Goal: Task Accomplishment & Management: Manage account settings

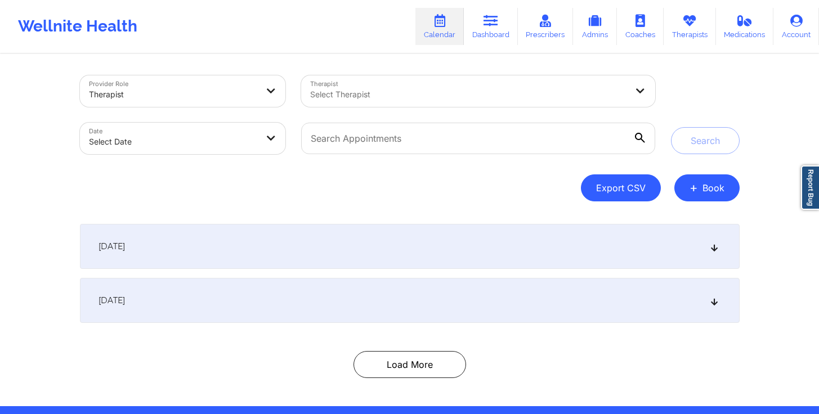
click at [640, 195] on button "Export CSV" at bounding box center [621, 187] width 80 height 27
select select "2025-7"
select select "2025-8"
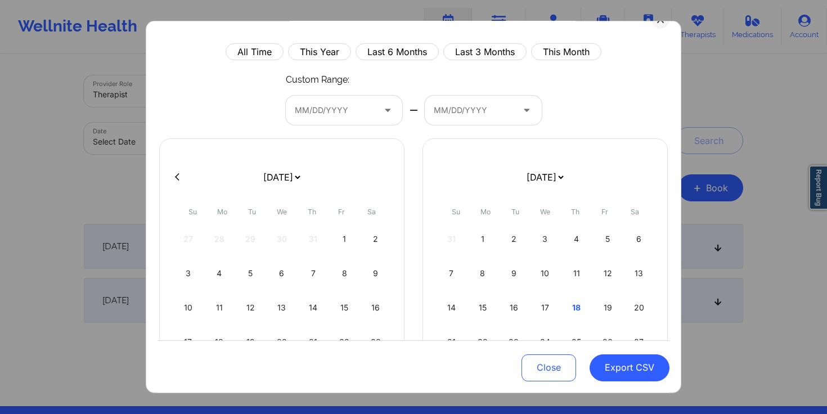
scroll to position [35, 0]
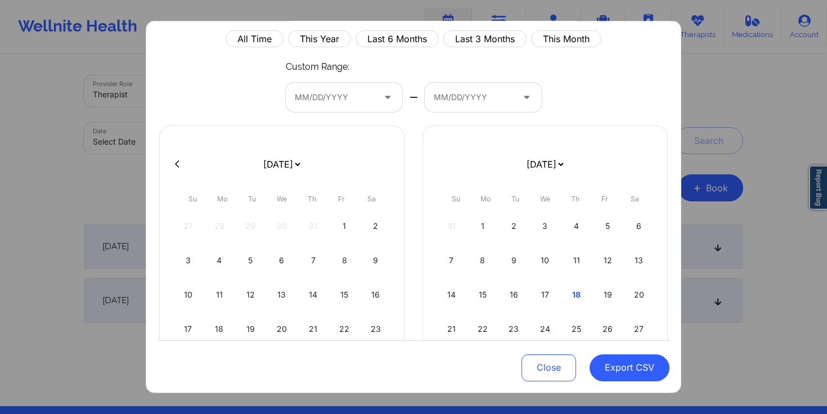
click at [382, 99] on icon at bounding box center [387, 97] width 11 height 10
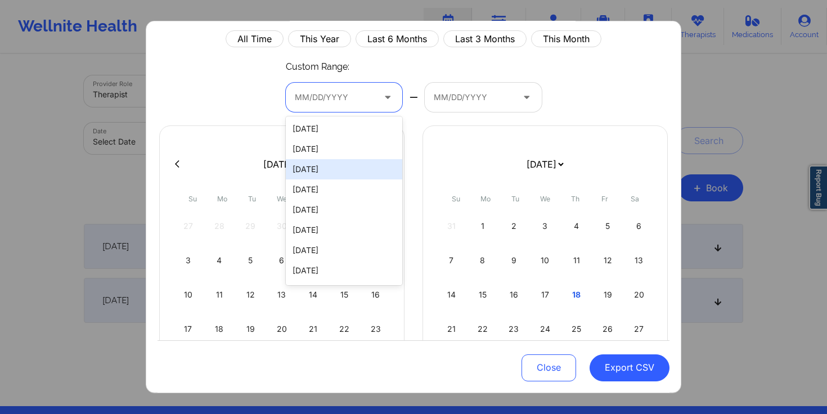
click at [236, 94] on div "All Time This Year Last 6 Months Last 3 Months This Month Custom Range: 09/16/2…" at bounding box center [414, 266] width 512 height 472
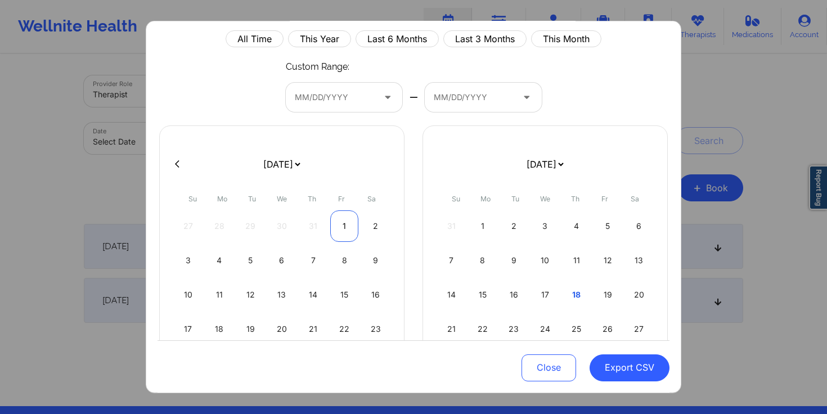
click at [343, 227] on div "1" at bounding box center [344, 226] width 29 height 32
select select "2025-7"
select select "2025-8"
select select "2025-7"
select select "2025-8"
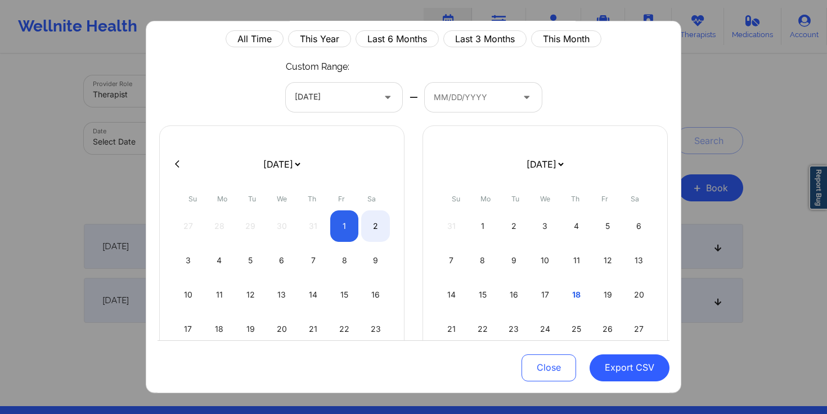
select select "2025-7"
select select "2025-8"
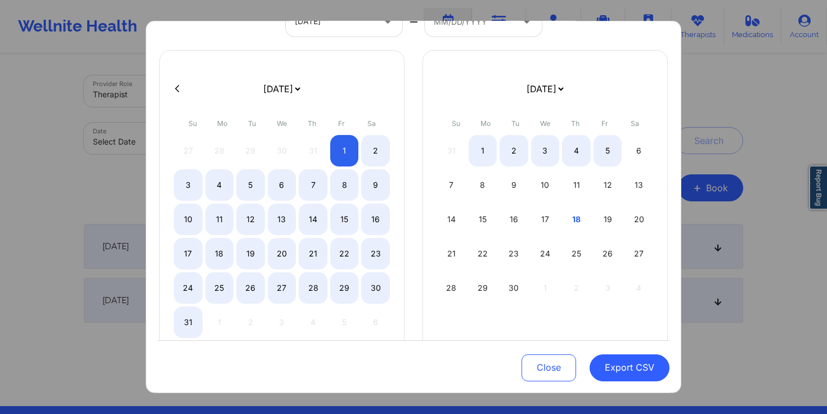
scroll to position [111, 0]
select select "2025-7"
select select "2025-8"
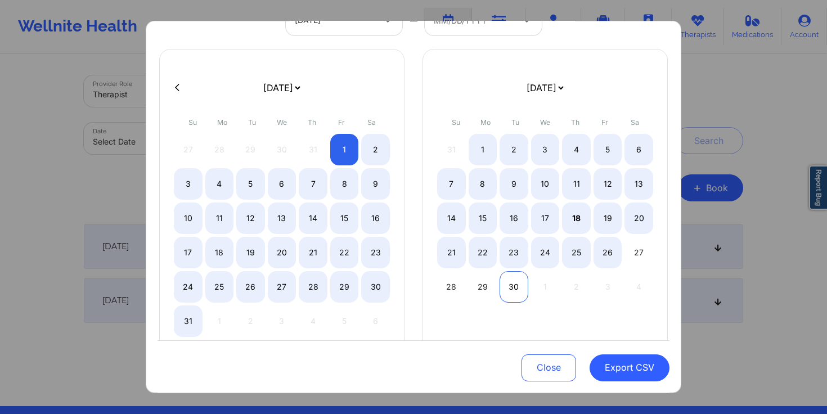
select select "2025-7"
select select "2025-8"
click at [508, 285] on div "30" at bounding box center [514, 287] width 29 height 32
select select "2025-7"
select select "2025-8"
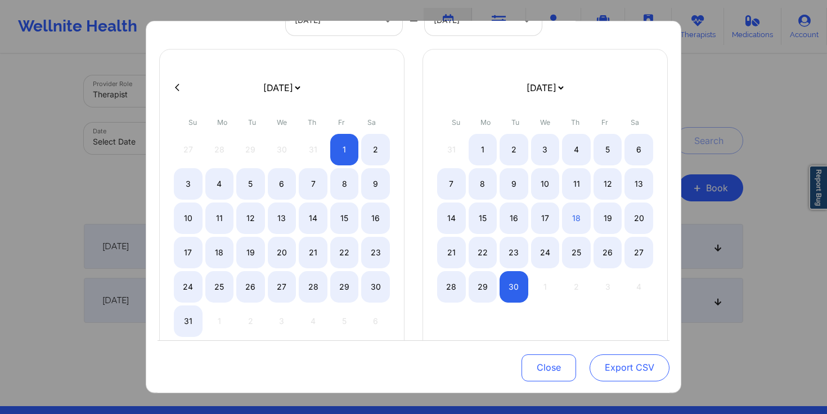
click at [634, 371] on button "Export CSV" at bounding box center [630, 367] width 80 height 27
select select "2025-7"
select select "2025-8"
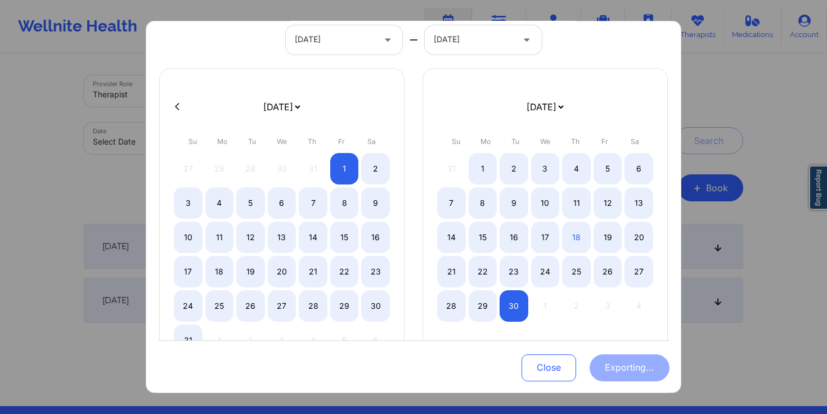
scroll to position [62, 0]
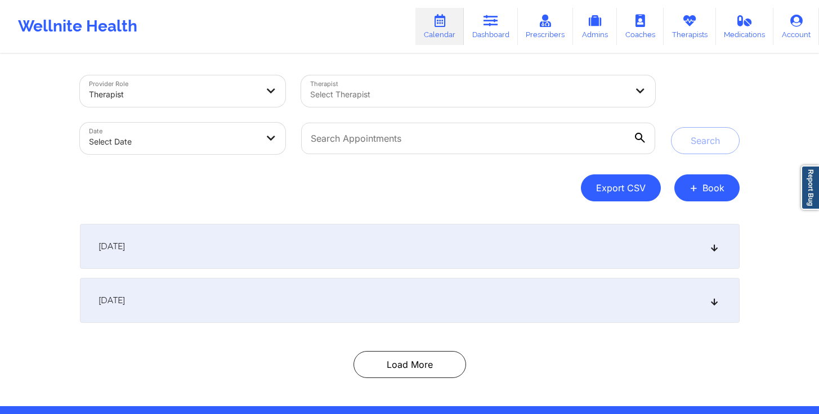
click at [620, 198] on button "Export CSV" at bounding box center [621, 187] width 80 height 27
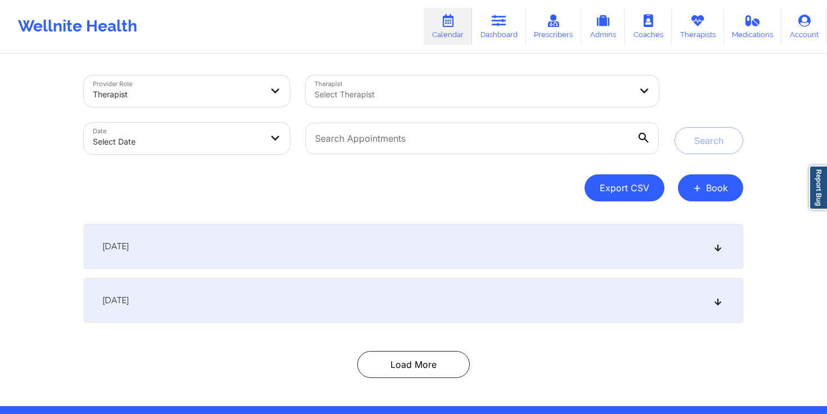
select select "2025-7"
select select "2025-8"
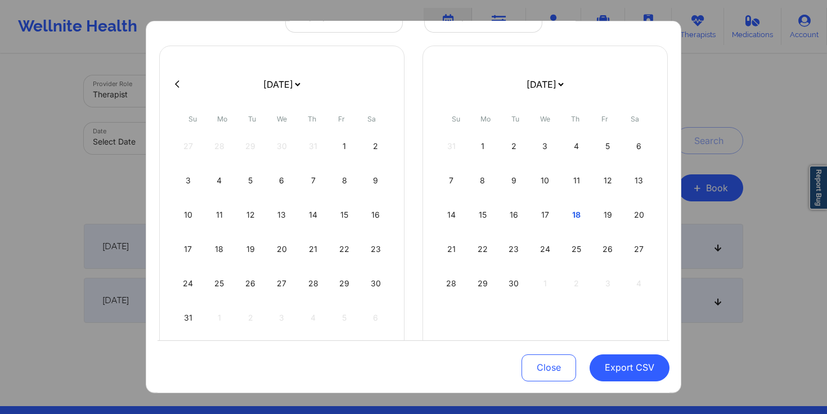
scroll to position [116, 0]
click at [351, 150] on div "1" at bounding box center [344, 145] width 29 height 32
select select "2025-7"
select select "2025-8"
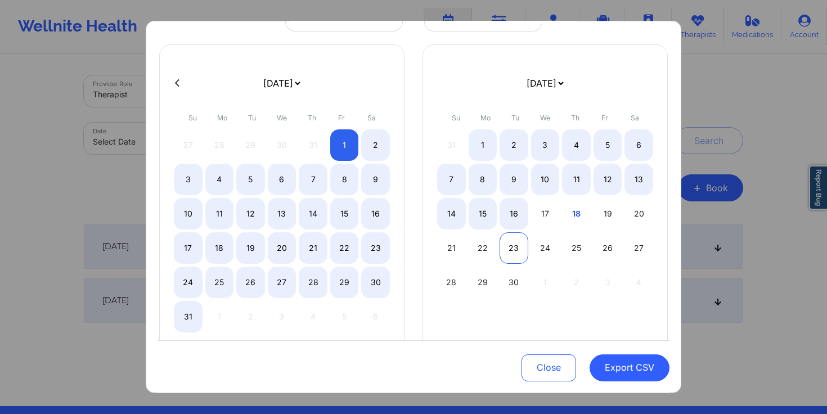
select select "2025-7"
select select "2025-8"
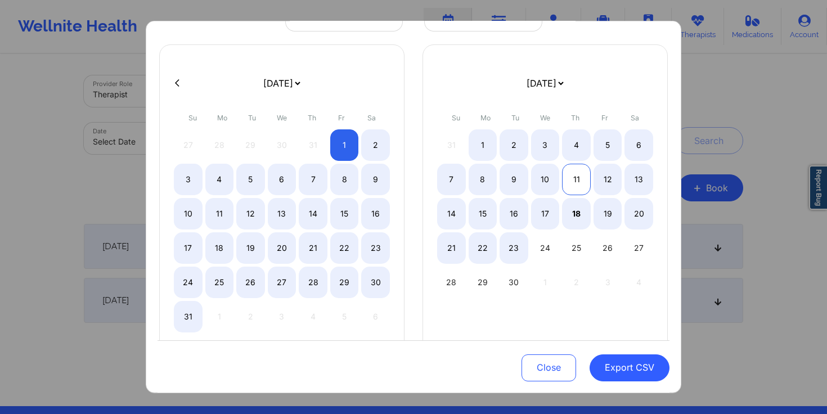
select select "2025-7"
select select "2025-8"
select select "2025-7"
select select "2025-8"
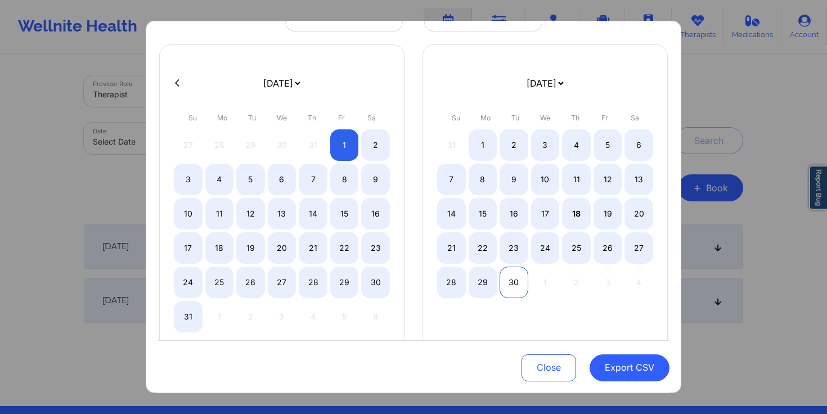
select select "2025-7"
select select "2025-8"
click at [505, 280] on div "30" at bounding box center [514, 283] width 29 height 32
select select "2025-7"
select select "2025-8"
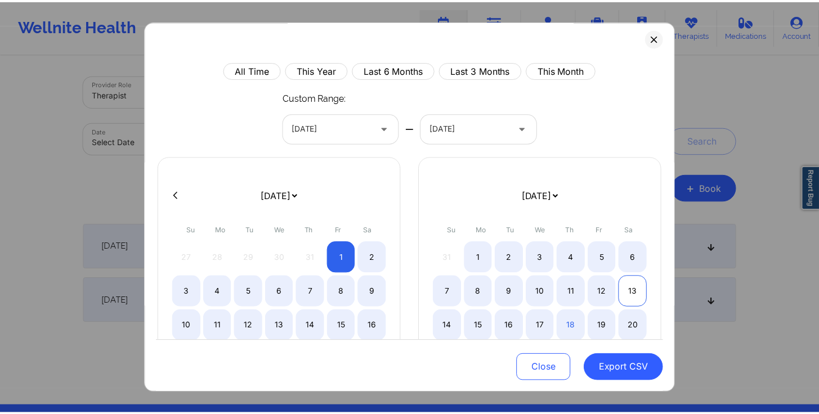
scroll to position [4, 0]
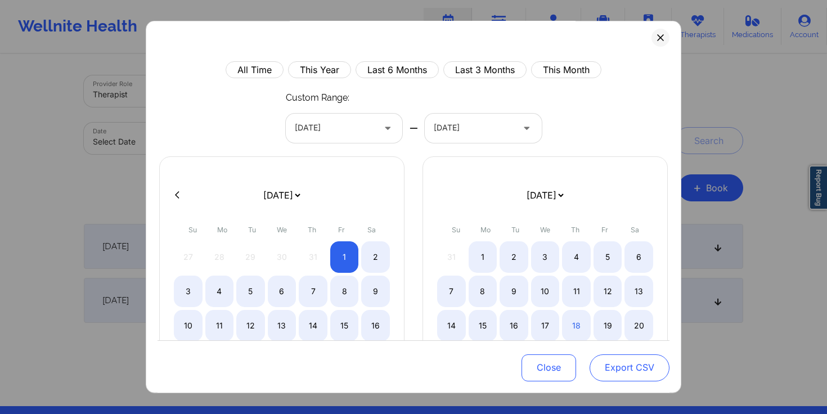
click at [627, 370] on button "Export CSV" at bounding box center [630, 367] width 80 height 27
select select "2025-7"
select select "2025-8"
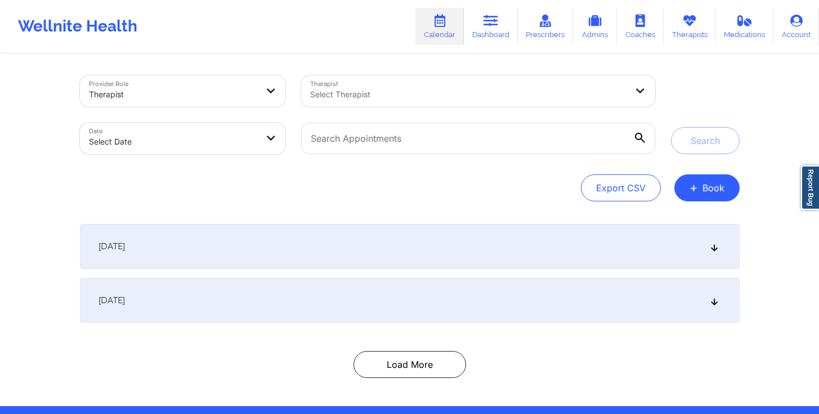
click at [392, 87] on div "Select Therapist" at bounding box center [464, 91] width 327 height 32
click at [637, 192] on button "Export CSV" at bounding box center [621, 187] width 80 height 27
select select "2025-7"
select select "2025-8"
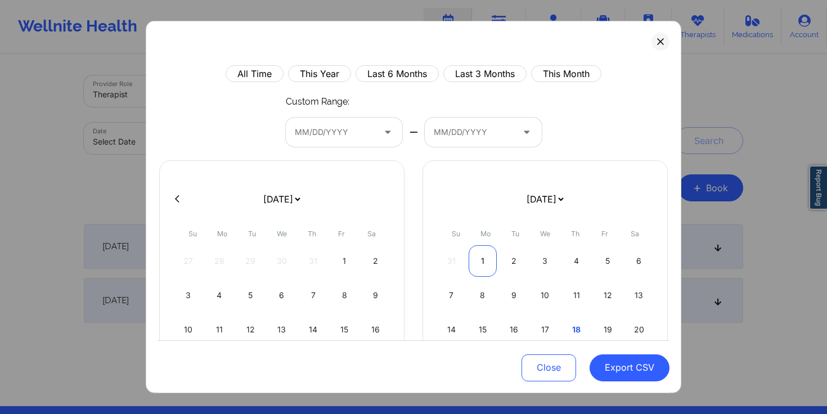
click at [482, 266] on div "1" at bounding box center [483, 261] width 29 height 32
select select "2025-7"
select select "2025-8"
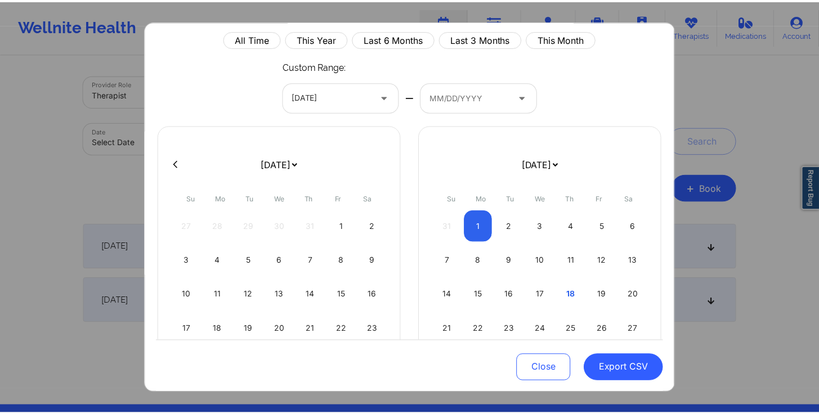
scroll to position [100, 0]
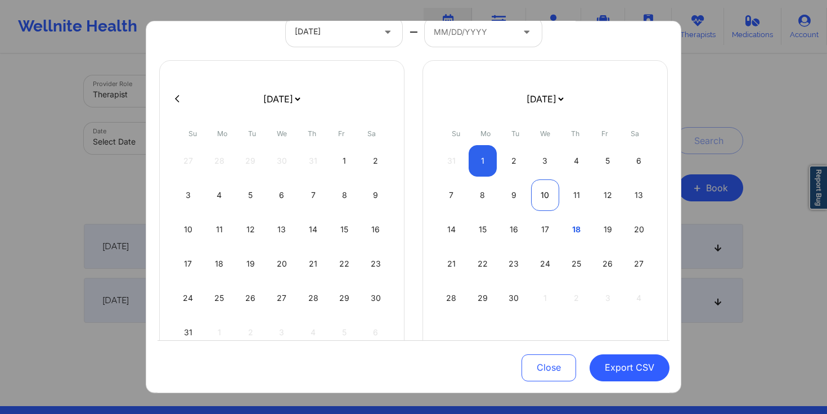
select select "2025-7"
select select "2025-8"
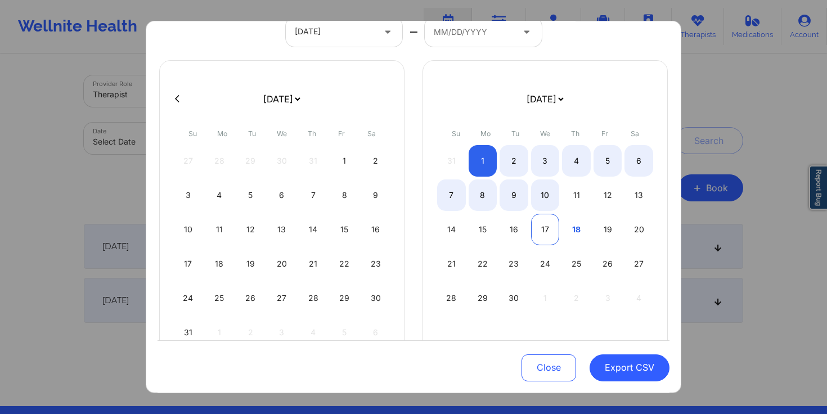
select select "2025-7"
select select "2025-8"
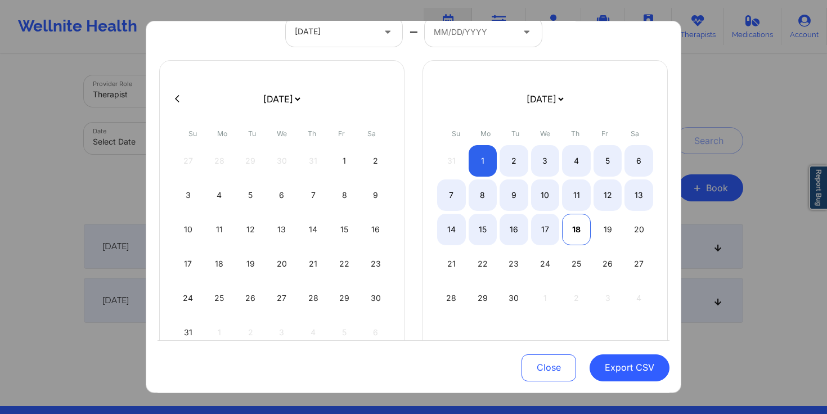
select select "2025-7"
select select "2025-8"
click at [564, 230] on div "18" at bounding box center [576, 230] width 29 height 32
select select "2025-7"
select select "2025-8"
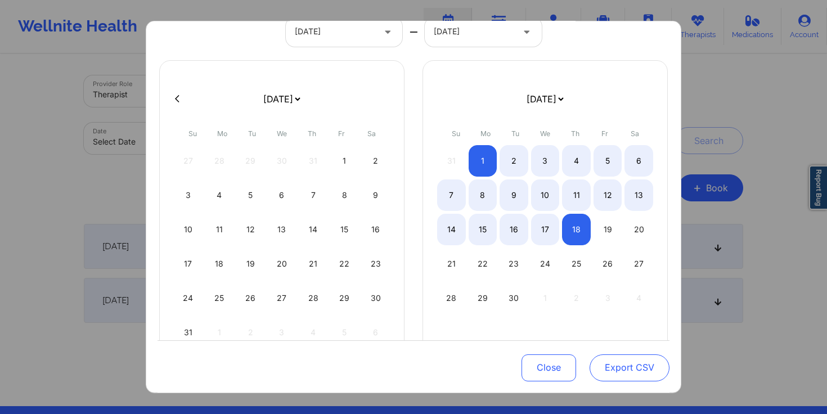
click at [622, 366] on button "Export CSV" at bounding box center [630, 367] width 80 height 27
select select "2025-7"
select select "2025-8"
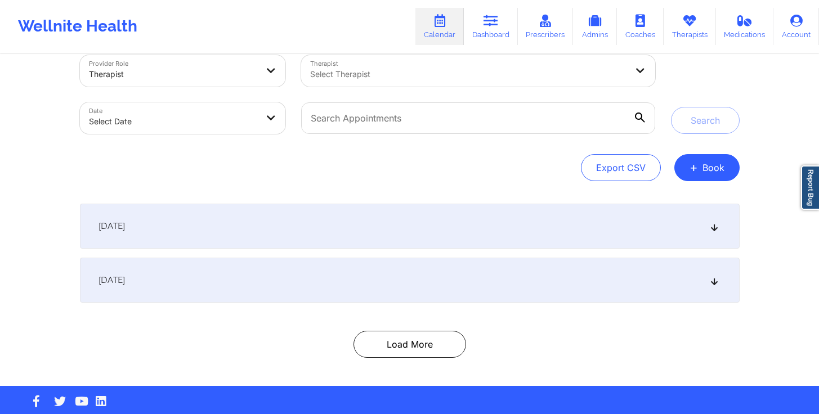
scroll to position [38, 0]
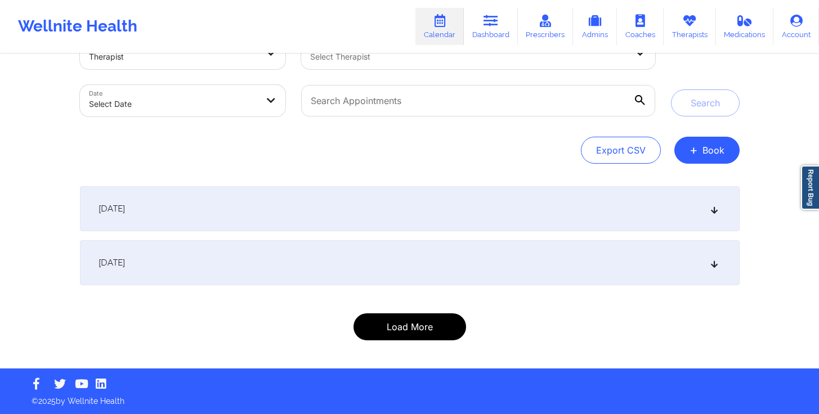
click at [427, 321] on button "Load More" at bounding box center [409, 326] width 113 height 27
click at [391, 359] on div "Provider Role Therapist Therapist Select Therapist Date Select Date Search Expo…" at bounding box center [409, 192] width 675 height 351
click at [396, 352] on div "Provider Role Therapist Therapist Select Therapist Date Select Date Search Expo…" at bounding box center [409, 192] width 675 height 351
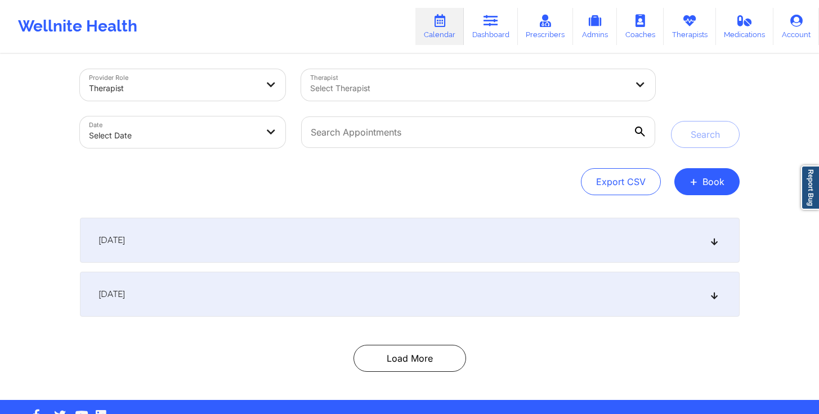
scroll to position [0, 0]
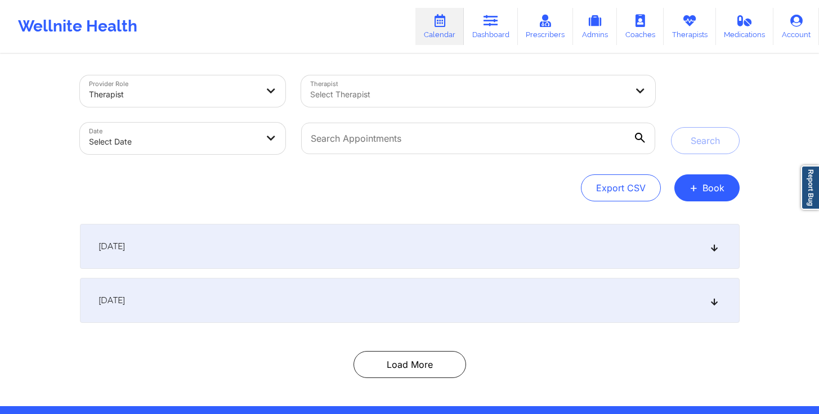
click at [255, 143] on body "Wellnite Health Calendar Dashboard Prescribers Admins Coaches Therapists Medica…" at bounding box center [409, 207] width 819 height 414
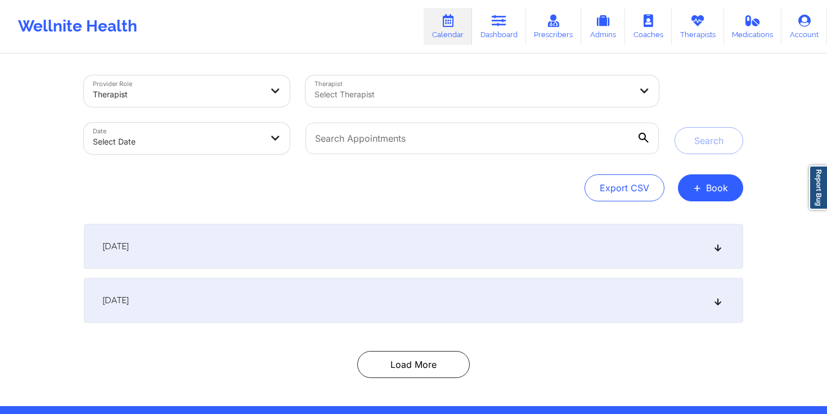
select select "2025-8"
select select "2025-9"
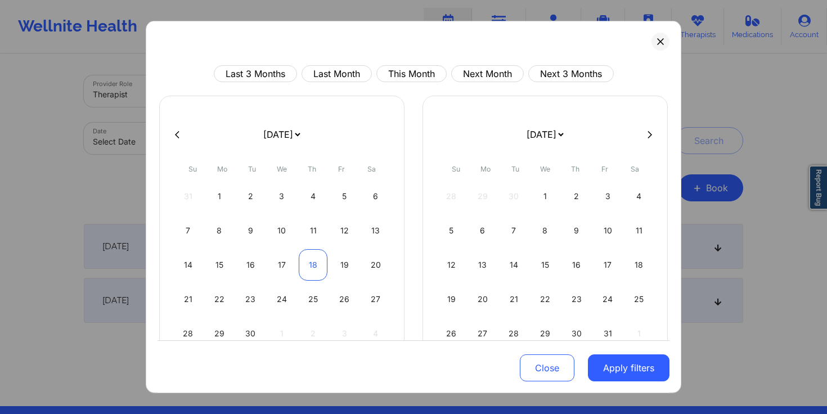
click at [317, 267] on div "18" at bounding box center [313, 265] width 29 height 32
select select "2025-8"
select select "2025-9"
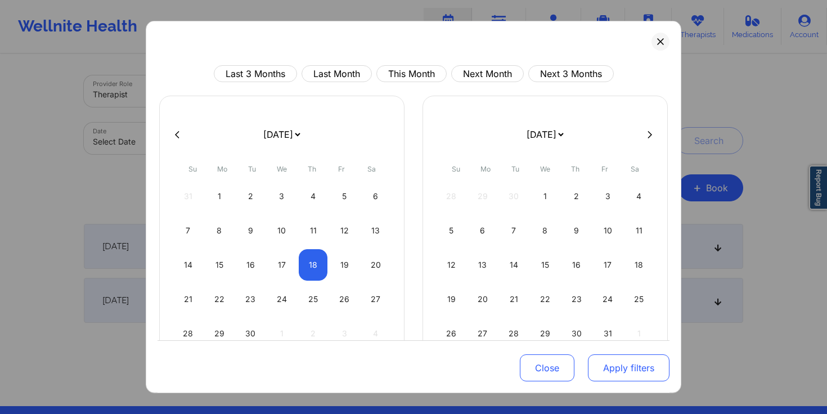
select select "2025-8"
select select "2025-9"
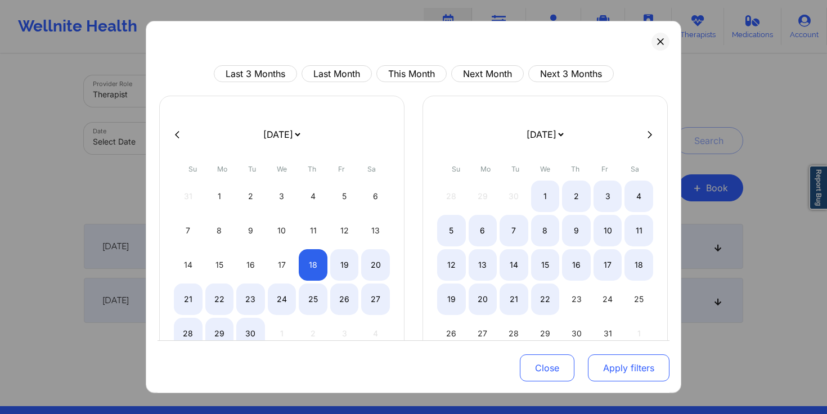
click at [639, 369] on button "Apply filters" at bounding box center [629, 367] width 82 height 27
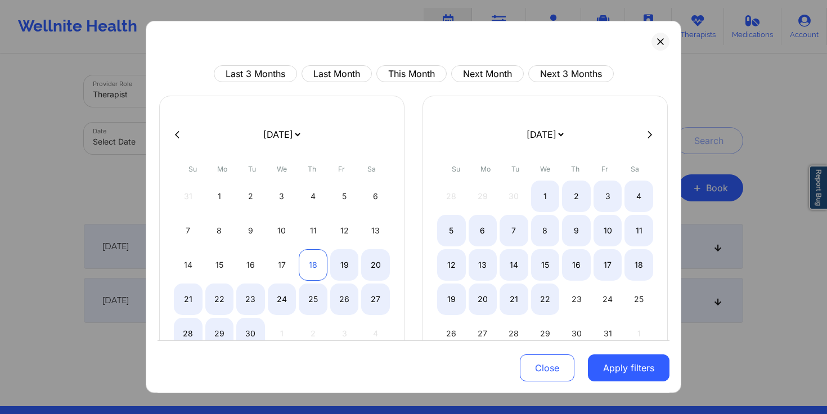
select select "2025-8"
select select "2025-9"
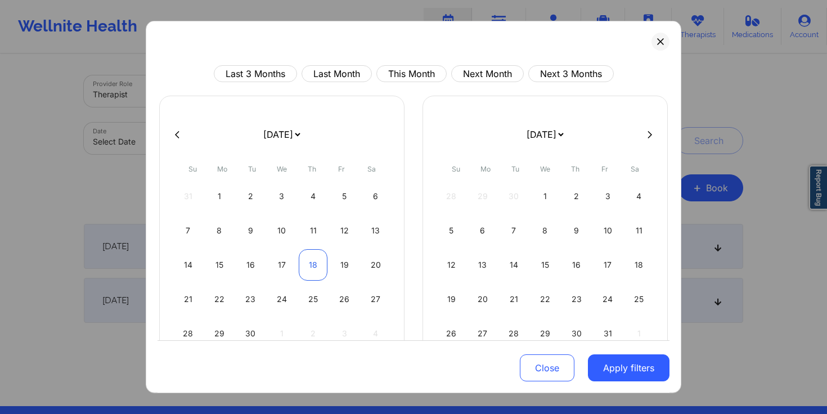
click at [309, 259] on div "18" at bounding box center [313, 265] width 29 height 32
select select "2025-8"
select select "2025-9"
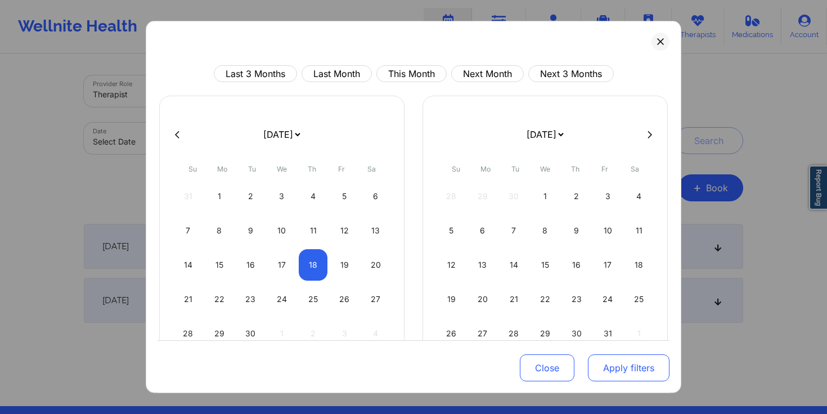
click at [619, 366] on button "Apply filters" at bounding box center [629, 367] width 82 height 27
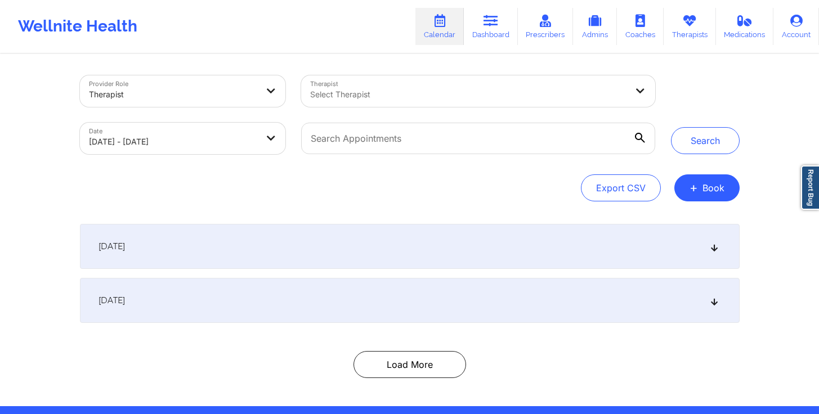
click at [246, 82] on div "Therapist" at bounding box center [169, 91] width 179 height 32
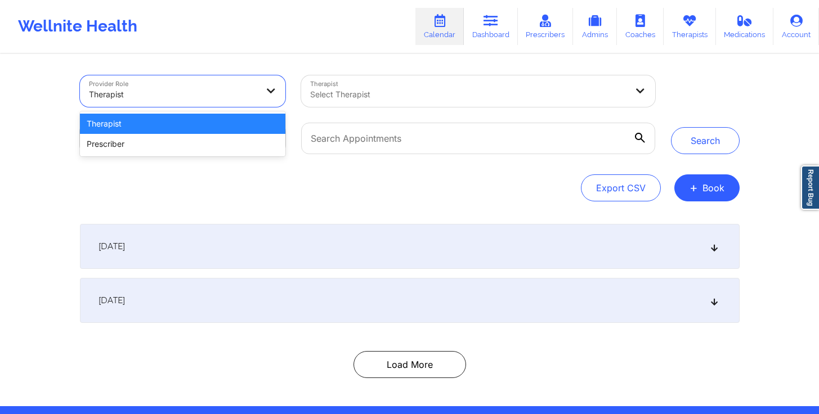
click at [245, 124] on div "Therapist" at bounding box center [183, 124] width 206 height 20
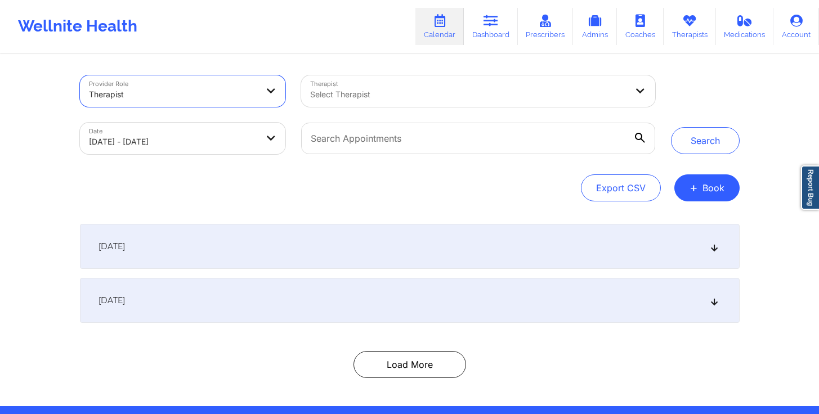
click at [455, 181] on div "Export CSV + Book" at bounding box center [409, 187] width 659 height 27
click at [708, 147] on button "Search" at bounding box center [705, 140] width 69 height 27
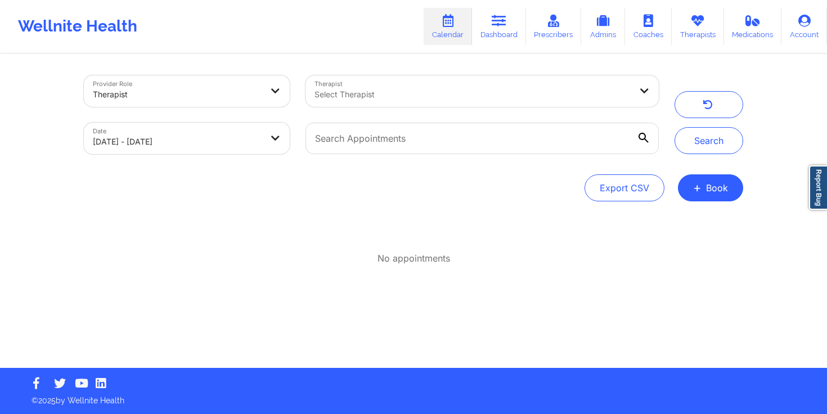
click at [544, 299] on div "Provider Role Therapist Therapist Select Therapist Date 09/18/2025 - 09/18/2025…" at bounding box center [413, 211] width 675 height 313
select select "2025-8"
select select "2025-9"
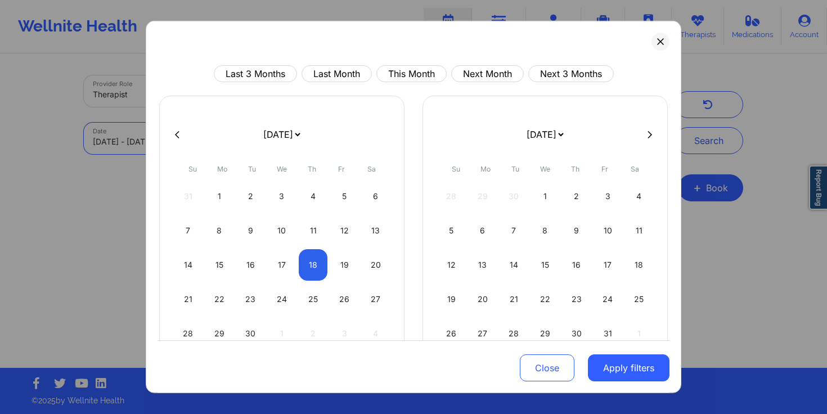
click at [230, 141] on body "Wellnite Health Calendar Dashboard Prescribers Admins Coaches Therapists Medica…" at bounding box center [413, 207] width 827 height 414
click at [307, 268] on div "18" at bounding box center [313, 265] width 29 height 32
select select "2025-8"
select select "2025-9"
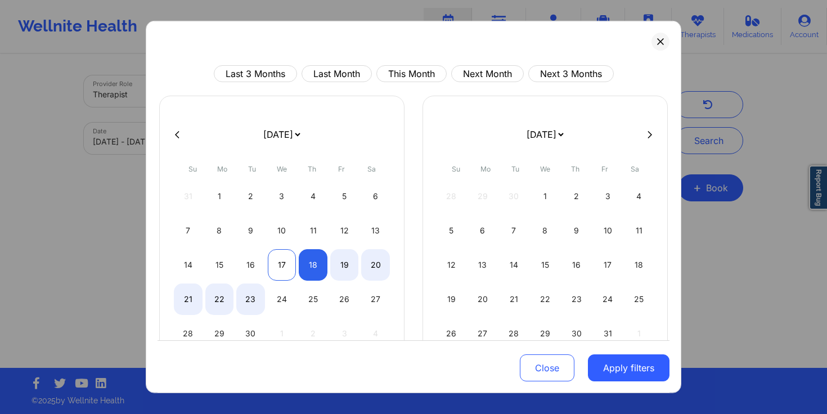
select select "2025-8"
select select "2025-9"
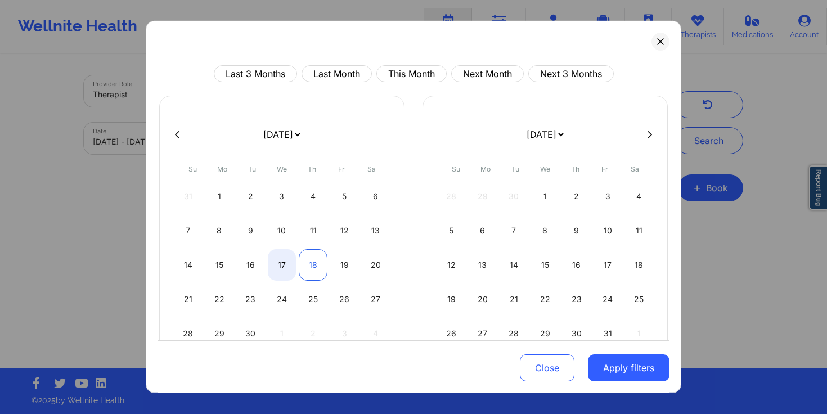
select select "2025-8"
select select "2025-9"
click at [301, 264] on div "18" at bounding box center [313, 265] width 29 height 32
select select "2025-8"
select select "2025-9"
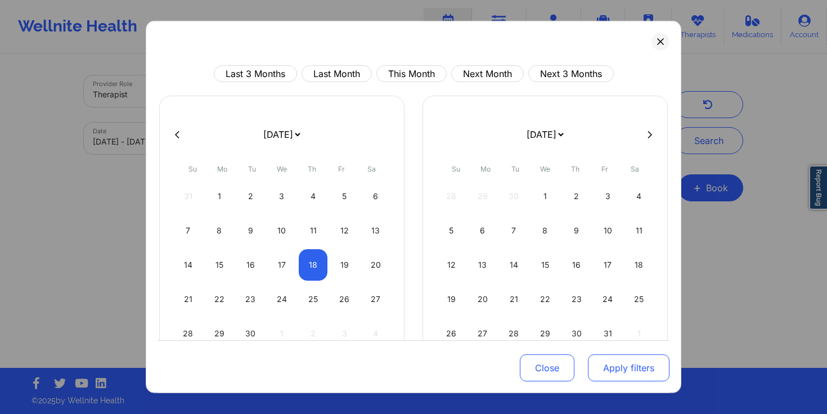
click at [588, 368] on button "Apply filters" at bounding box center [629, 367] width 82 height 27
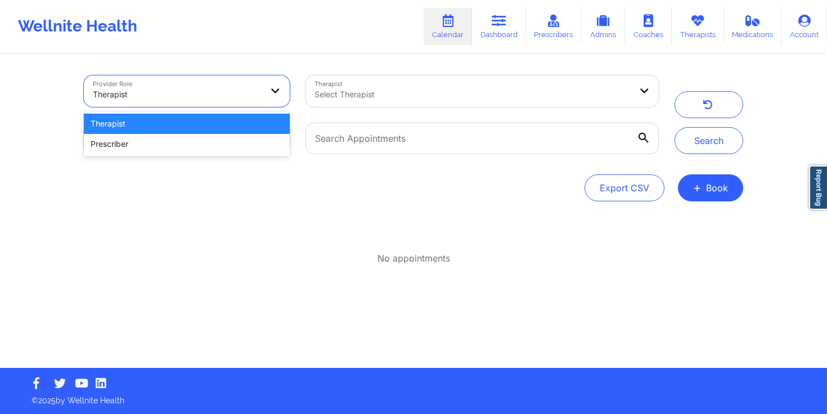
click at [284, 96] on div at bounding box center [276, 91] width 27 height 32
click at [360, 251] on div "No appointments" at bounding box center [413, 244] width 659 height 41
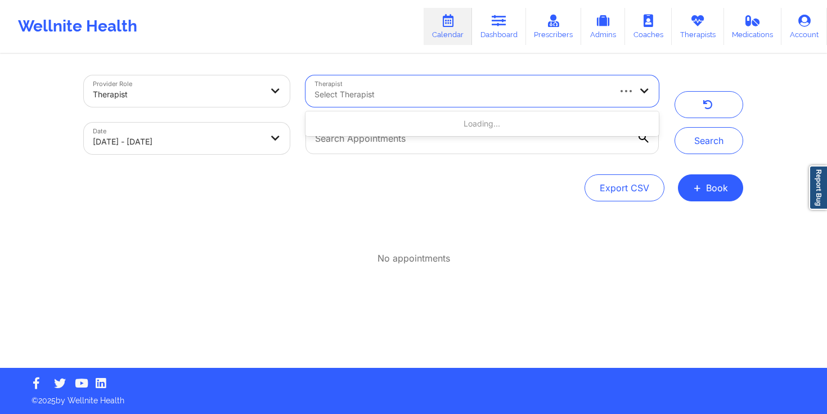
click at [623, 98] on div "Select Therapist" at bounding box center [482, 91] width 353 height 32
click at [555, 247] on div "No appointments" at bounding box center [413, 244] width 659 height 41
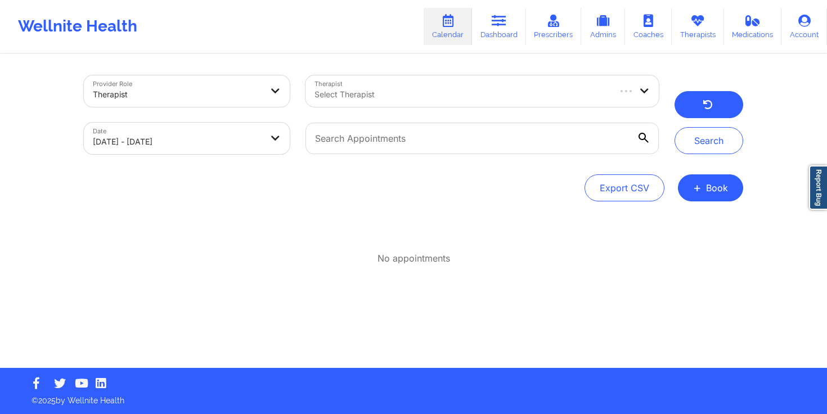
click at [698, 101] on button "button" at bounding box center [709, 104] width 69 height 27
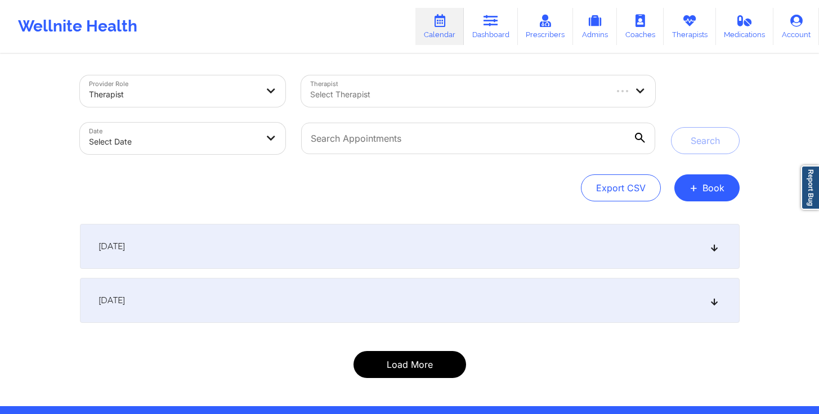
click at [401, 354] on button "Load More" at bounding box center [409, 364] width 113 height 27
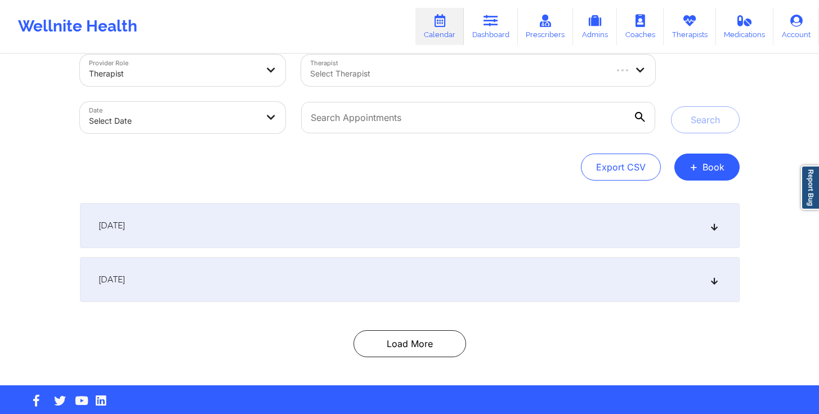
click at [471, 221] on div "[DATE]" at bounding box center [409, 225] width 659 height 45
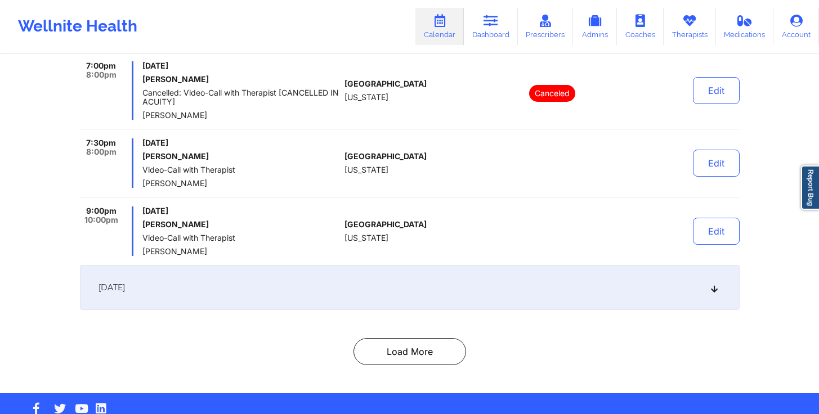
scroll to position [2623, 0]
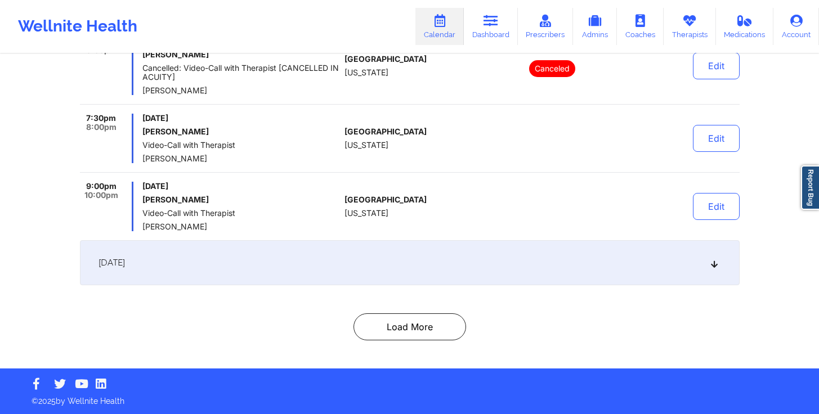
click at [368, 258] on div "[DATE]" at bounding box center [409, 262] width 659 height 45
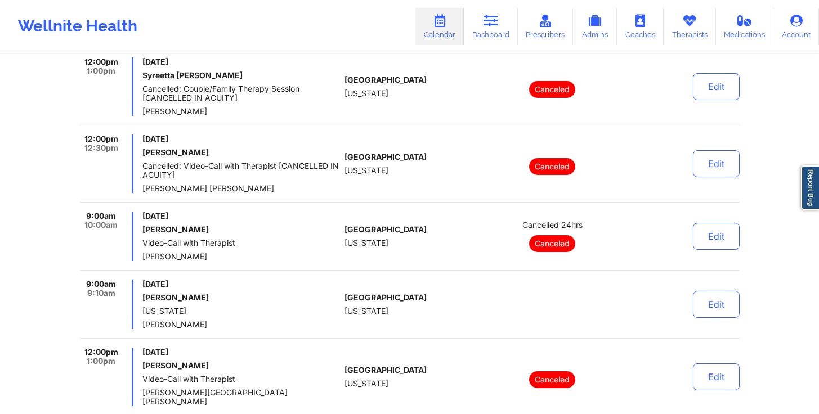
scroll to position [7142, 0]
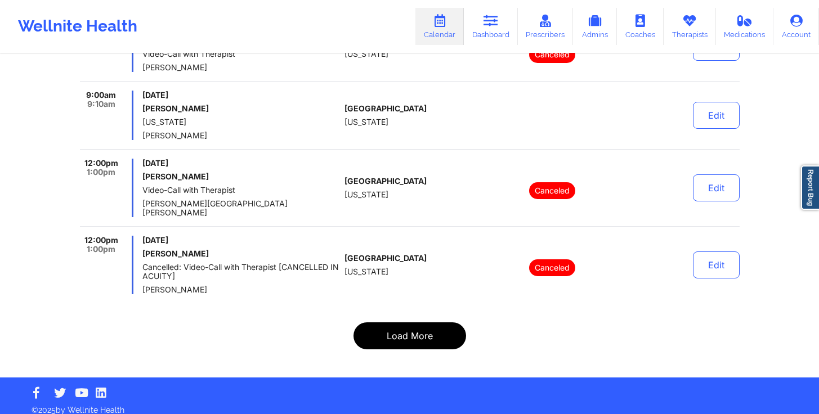
click at [443, 338] on button "Load More" at bounding box center [409, 335] width 113 height 27
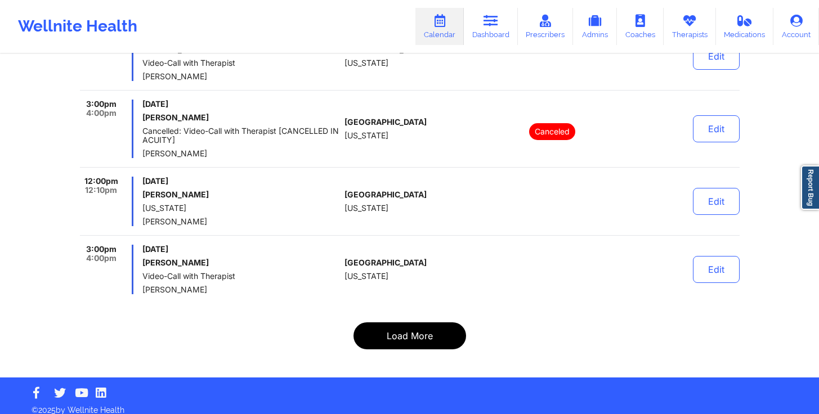
click at [436, 333] on button "Load More" at bounding box center [409, 335] width 113 height 27
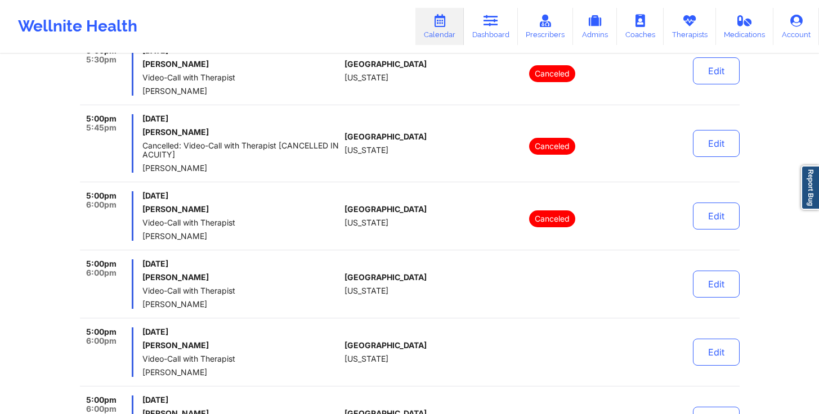
scroll to position [7160, 0]
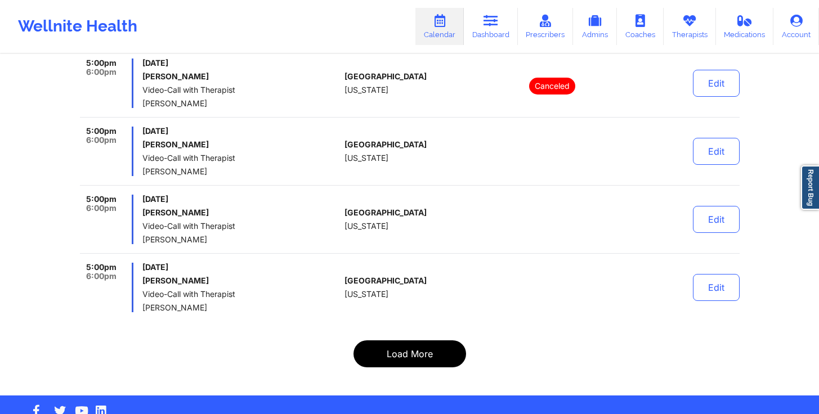
click at [399, 340] on button "Load More" at bounding box center [409, 353] width 113 height 27
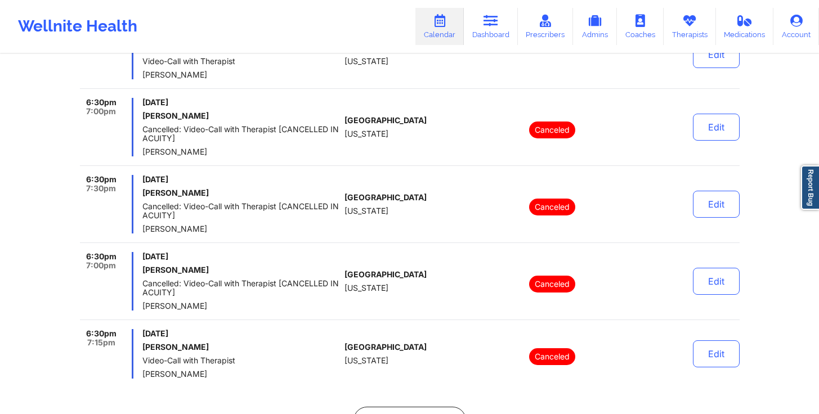
scroll to position [7223, 0]
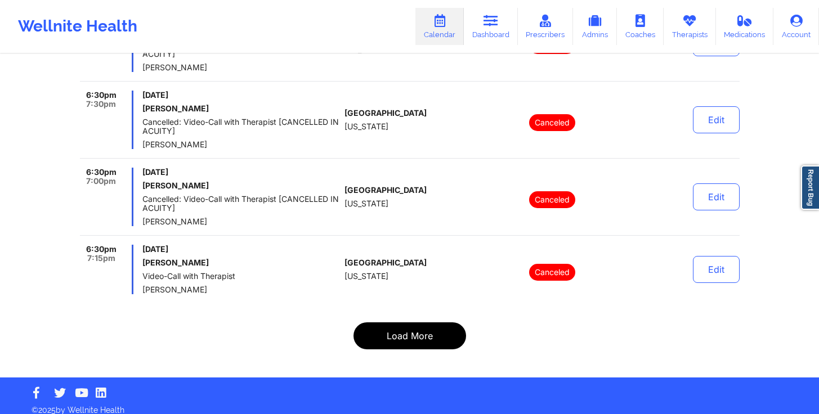
click at [451, 334] on button "Load More" at bounding box center [409, 335] width 113 height 27
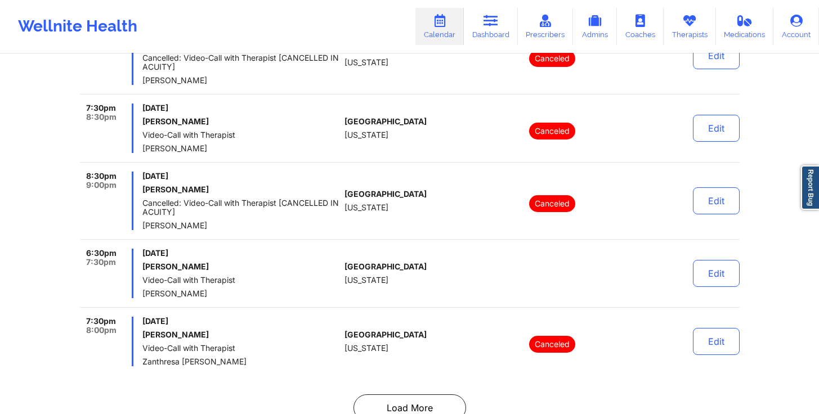
scroll to position [7187, 0]
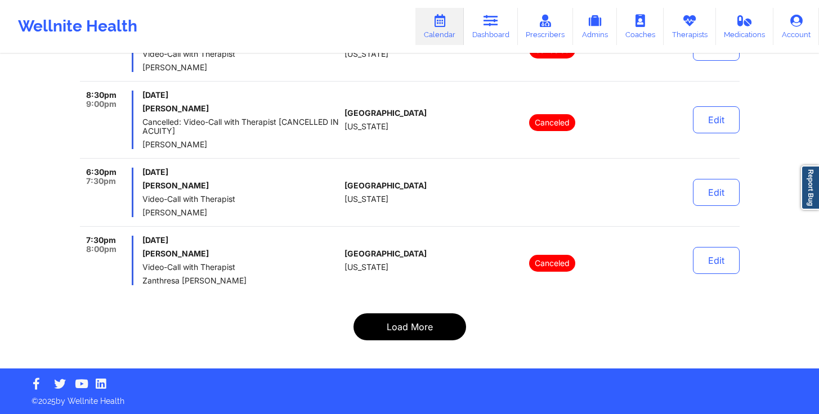
click at [424, 321] on button "Load More" at bounding box center [409, 326] width 113 height 27
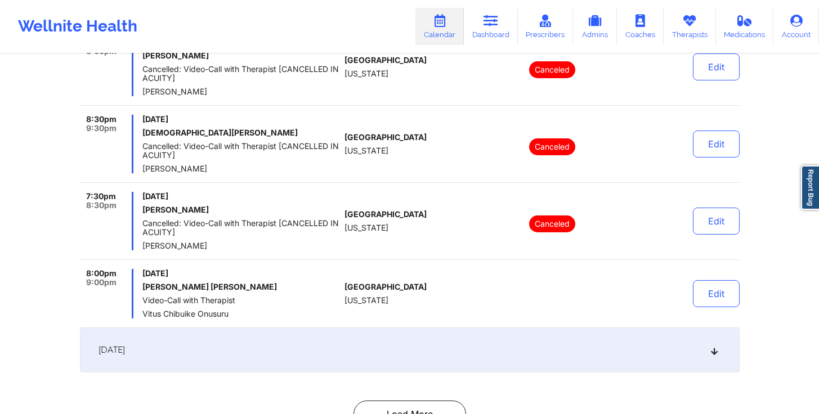
scroll to position [1824, 0]
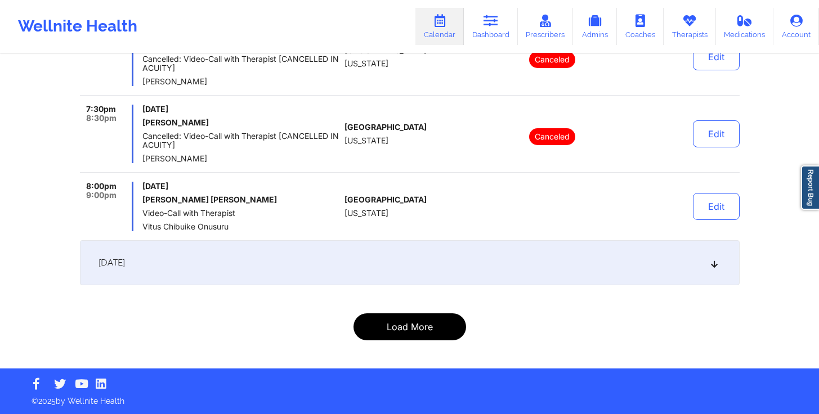
click at [449, 335] on button "Load More" at bounding box center [409, 326] width 113 height 27
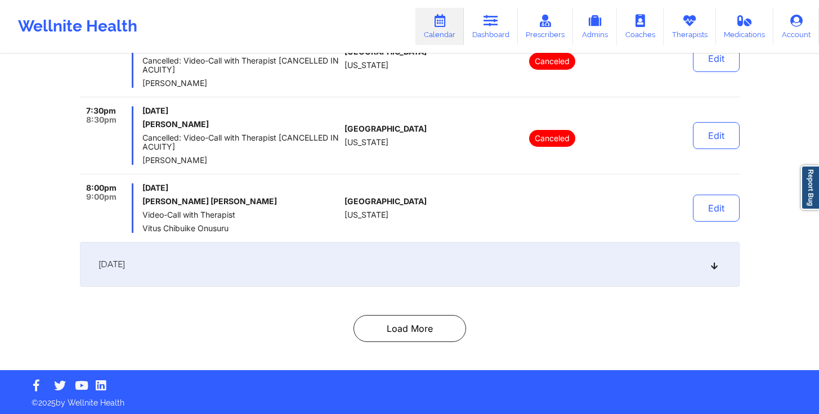
scroll to position [1822, 0]
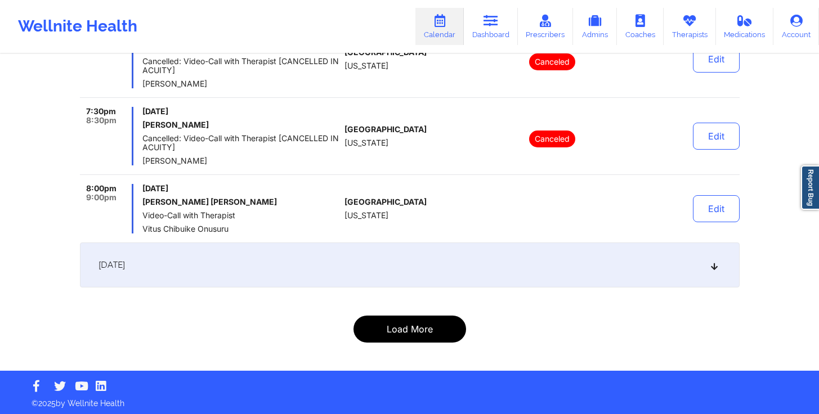
click at [443, 334] on button "Load More" at bounding box center [409, 329] width 113 height 27
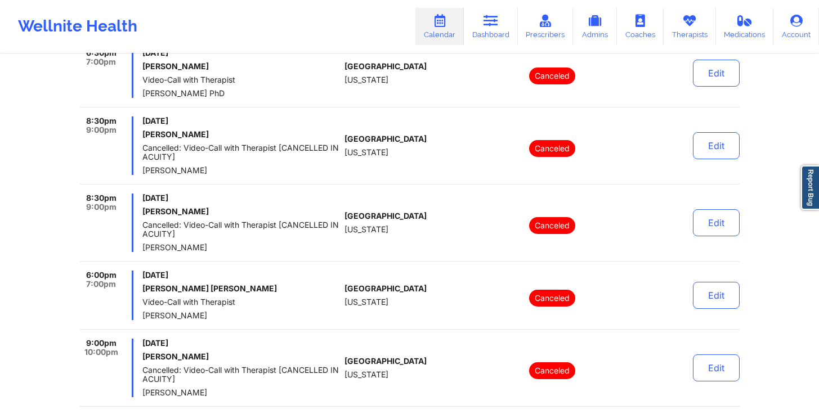
scroll to position [0, 0]
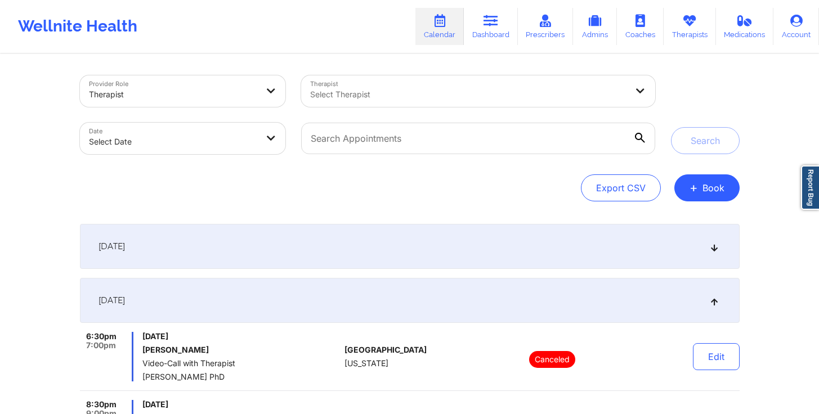
click at [416, 92] on div at bounding box center [468, 95] width 317 height 14
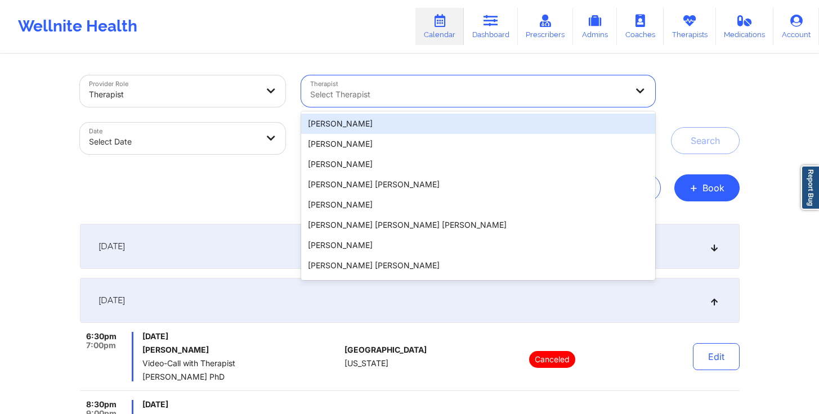
paste input "nelobethogu@yahoo.com"
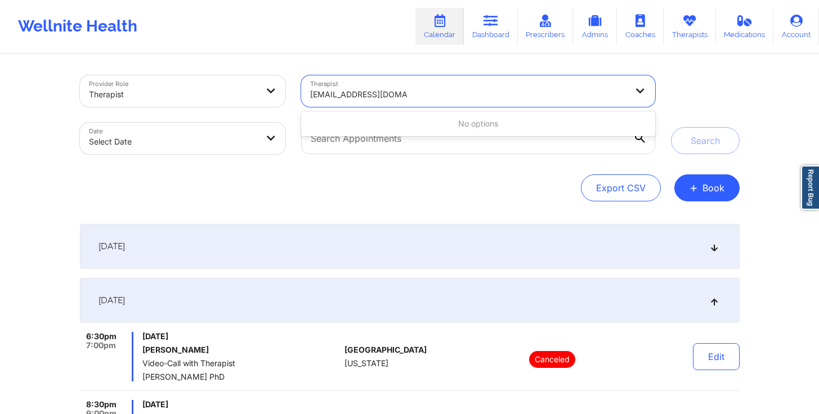
type input "nelobethogu@yahoo.com"
click at [425, 185] on div "Export CSV + Book" at bounding box center [409, 187] width 659 height 27
click at [379, 105] on div "Select Therapist" at bounding box center [464, 91] width 327 height 32
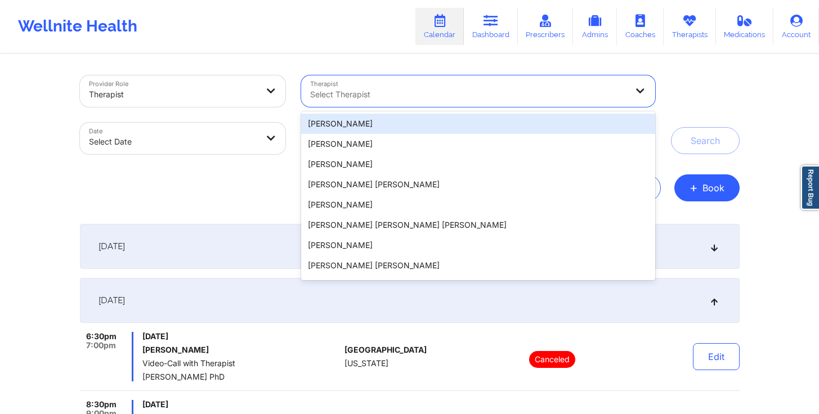
type input "x"
click at [263, 230] on div "[DATE]" at bounding box center [409, 246] width 659 height 45
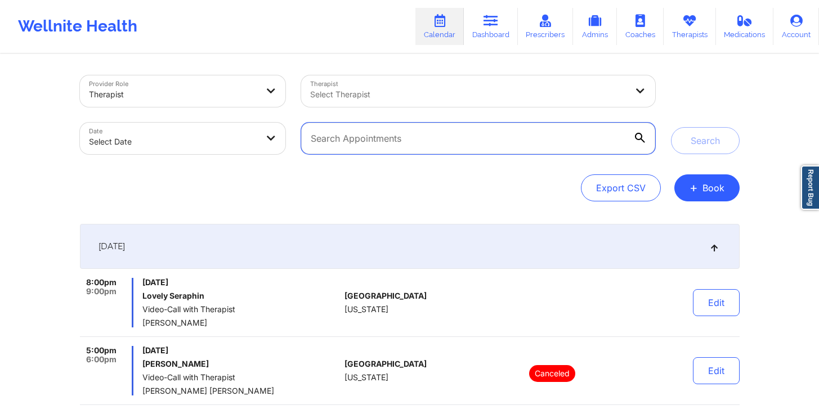
click at [389, 137] on input "text" at bounding box center [477, 139] width 353 height 32
paste input "nelobethogu@yahoo.com"
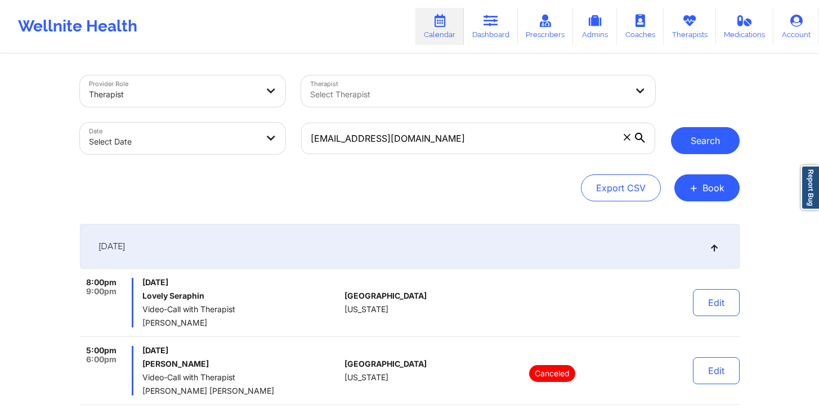
click at [700, 141] on button "Search" at bounding box center [705, 140] width 69 height 27
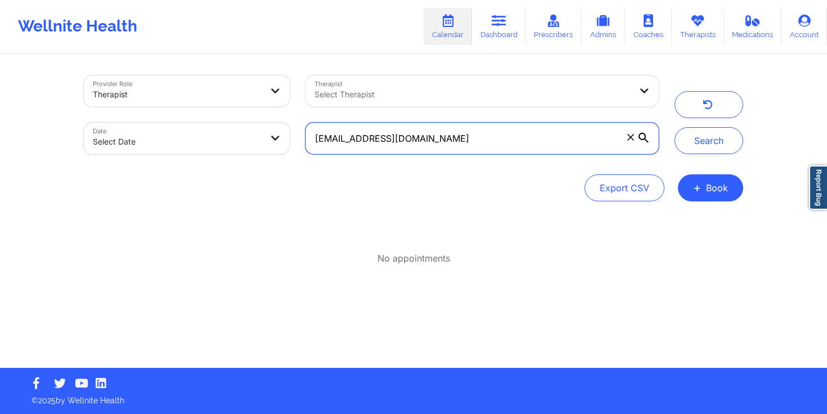
click at [513, 146] on input "nelobethogu@yahoo.com" at bounding box center [482, 139] width 353 height 32
paste input "brandon.sung1@gmail"
type input "brandon.sung1@gmail.com"
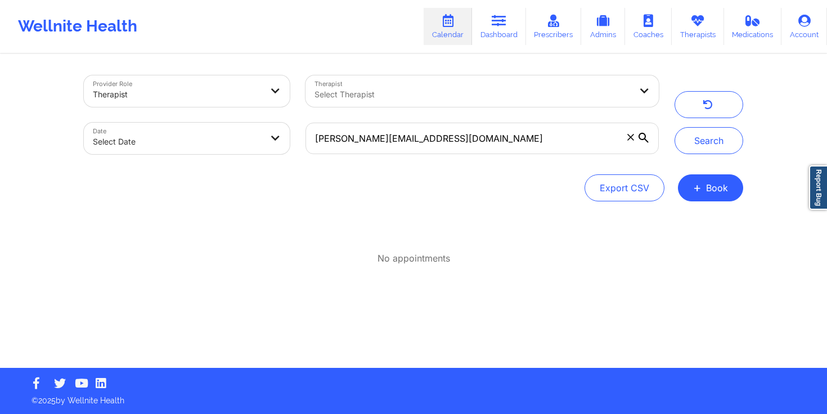
click at [477, 240] on div "No appointments" at bounding box center [413, 244] width 659 height 41
click at [694, 141] on button "Search" at bounding box center [709, 140] width 69 height 27
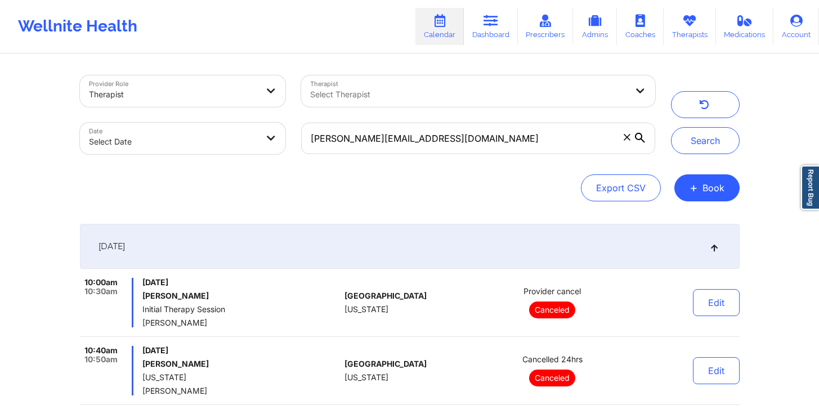
click at [573, 94] on div at bounding box center [468, 95] width 317 height 14
type input "francisca"
click at [626, 141] on span at bounding box center [626, 137] width 11 height 11
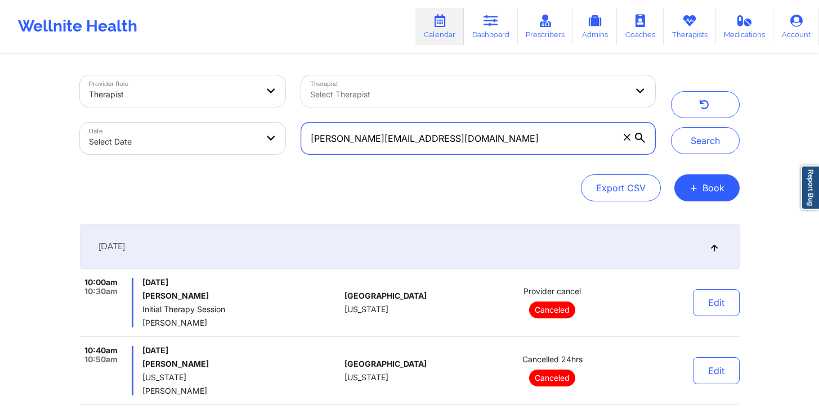
click at [626, 141] on input "brandon.sung1@gmail.com" at bounding box center [477, 139] width 353 height 32
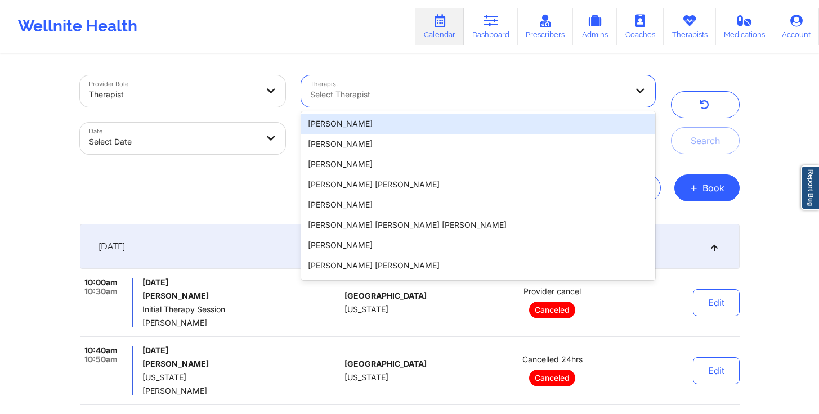
click at [402, 95] on div at bounding box center [468, 95] width 317 height 14
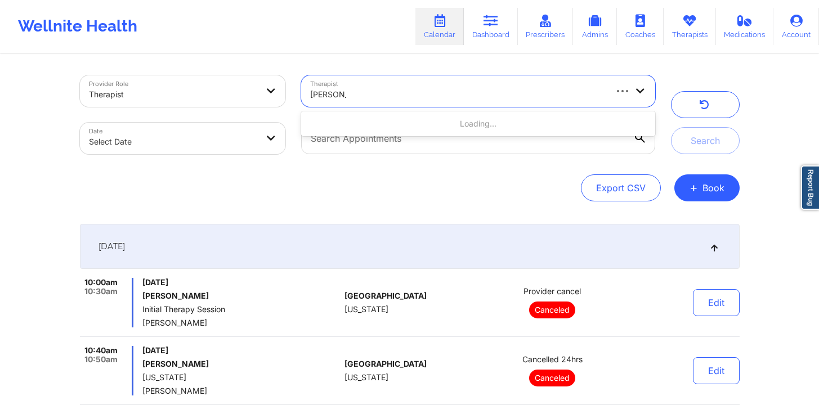
type input "francisca"
drag, startPoint x: 411, startPoint y: 50, endPoint x: 446, endPoint y: 62, distance: 37.0
click at [411, 50] on div "Wellnite Health Calendar Dashboard Prescribers Admins Coaches Therapists Medica…" at bounding box center [409, 26] width 819 height 53
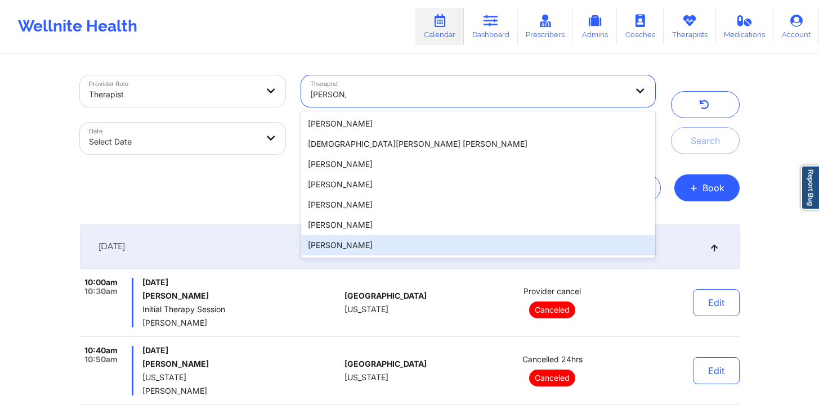
type input "francisca"
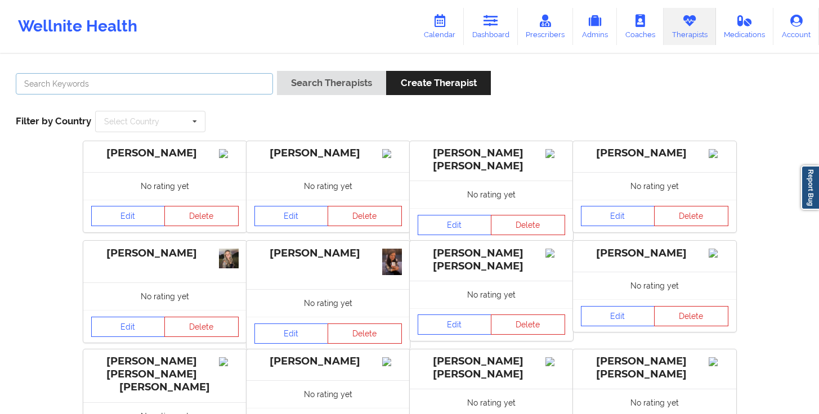
click at [159, 78] on input "text" at bounding box center [144, 83] width 257 height 21
click at [277, 71] on button "Search Therapists" at bounding box center [331, 83] width 109 height 24
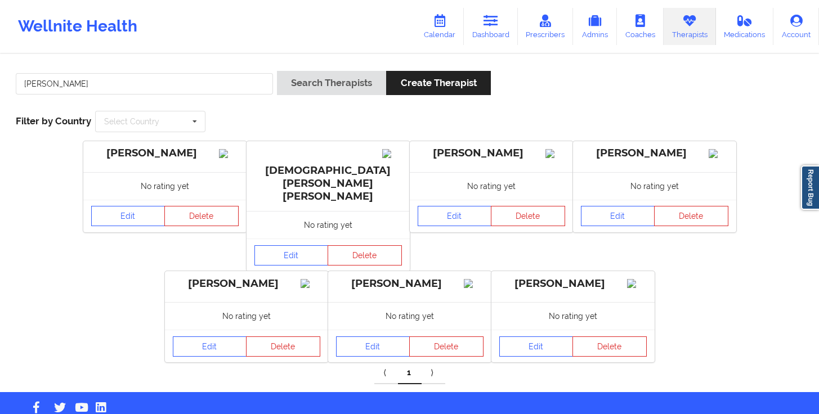
click at [434, 362] on link "⟩" at bounding box center [433, 373] width 24 height 23
click at [206, 87] on input "francisca" at bounding box center [144, 83] width 257 height 21
type input "ogu"
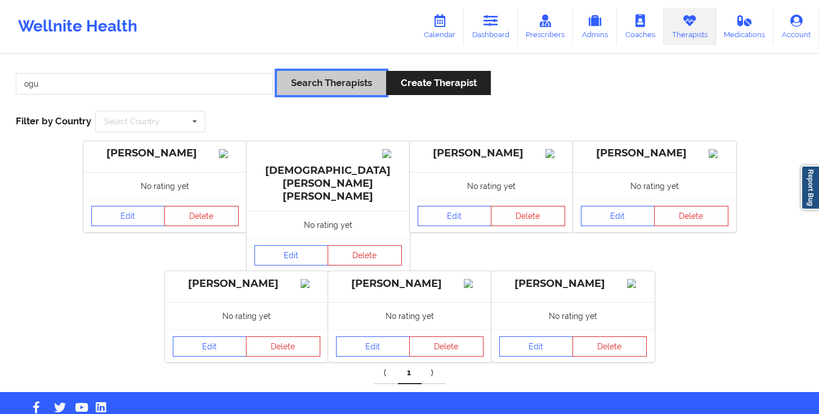
click at [339, 86] on button "Search Therapists" at bounding box center [331, 83] width 109 height 24
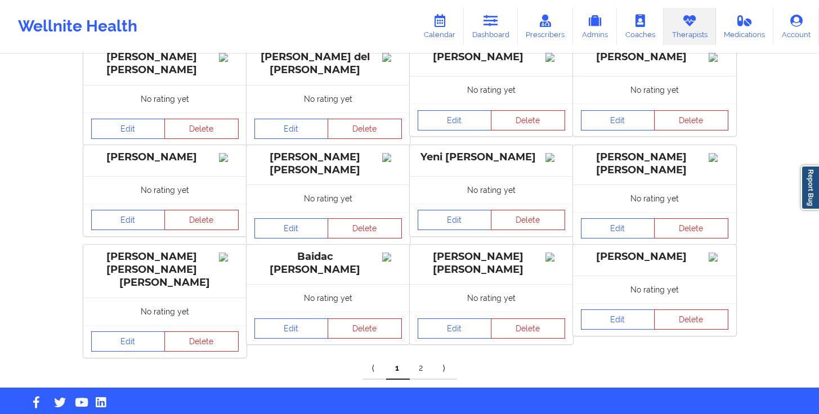
scroll to position [317, 0]
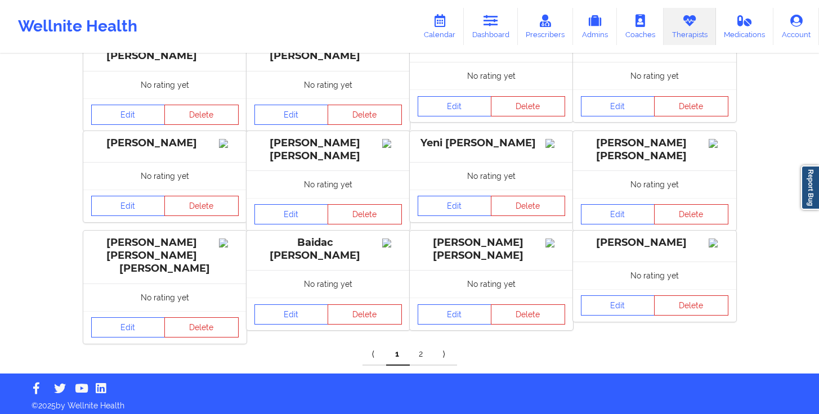
click at [415, 358] on link "2" at bounding box center [422, 354] width 24 height 23
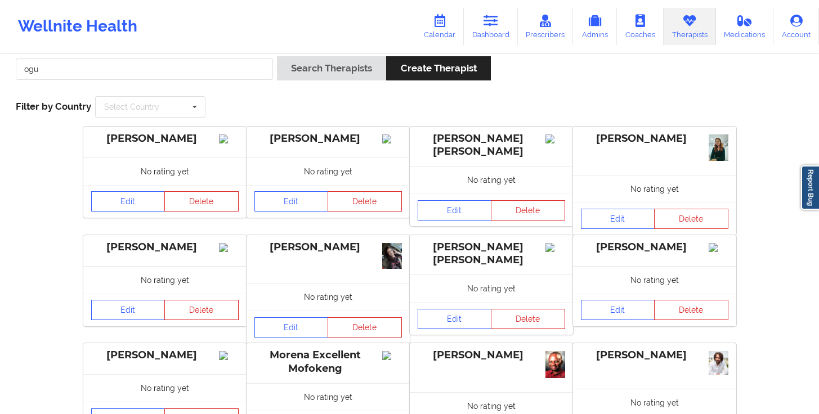
scroll to position [0, 0]
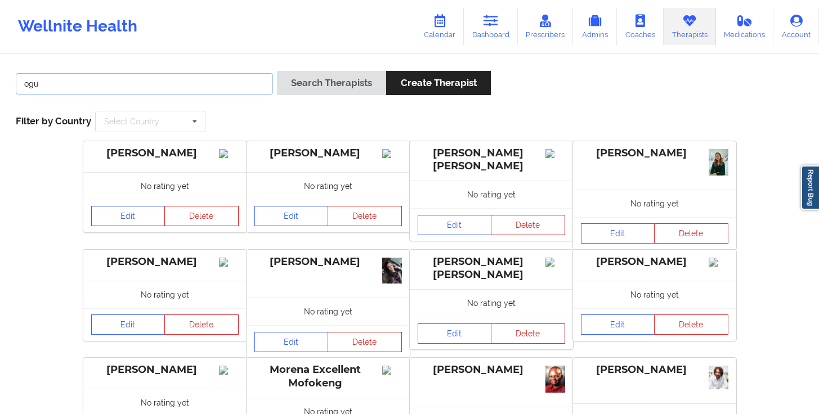
click at [214, 86] on input "ogu" at bounding box center [144, 83] width 257 height 21
drag, startPoint x: 186, startPoint y: 85, endPoint x: 5, endPoint y: 92, distance: 180.8
click at [5, 92] on div "ogu Search Therapists Create Therapist Filter by Country Select Country Austral…" at bounding box center [409, 383] width 819 height 656
drag, startPoint x: 49, startPoint y: 82, endPoint x: 3, endPoint y: 83, distance: 45.6
click at [3, 83] on div "ogu Search Therapists Create Therapist Filter by Country Select Country Austral…" at bounding box center [409, 383] width 819 height 656
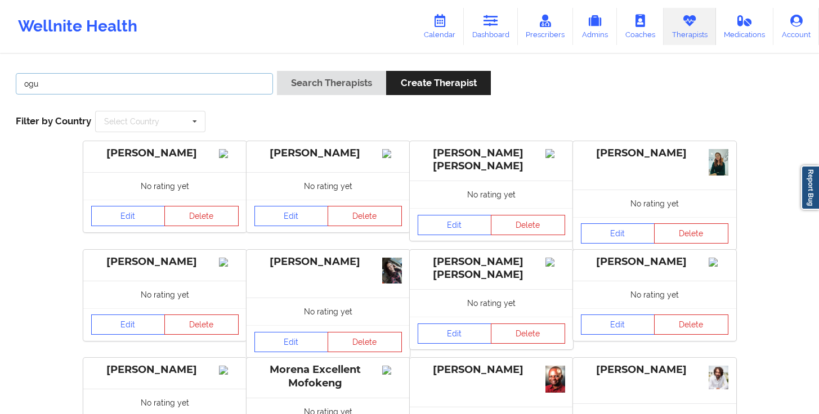
paste input "nelobethogu@yahoo.com"
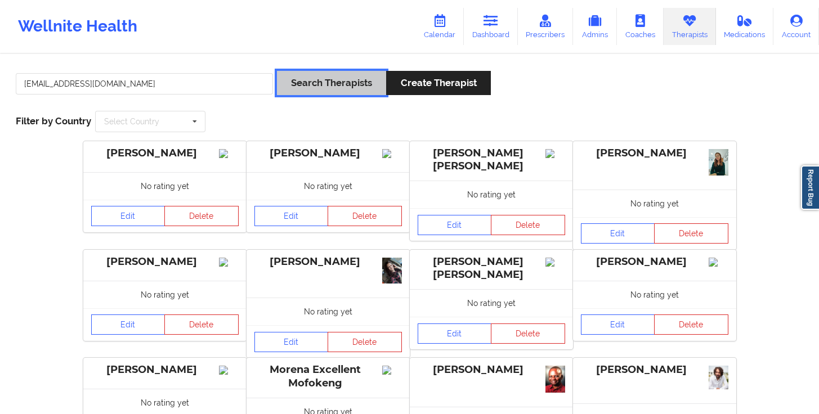
click at [345, 76] on button "Search Therapists" at bounding box center [331, 83] width 109 height 24
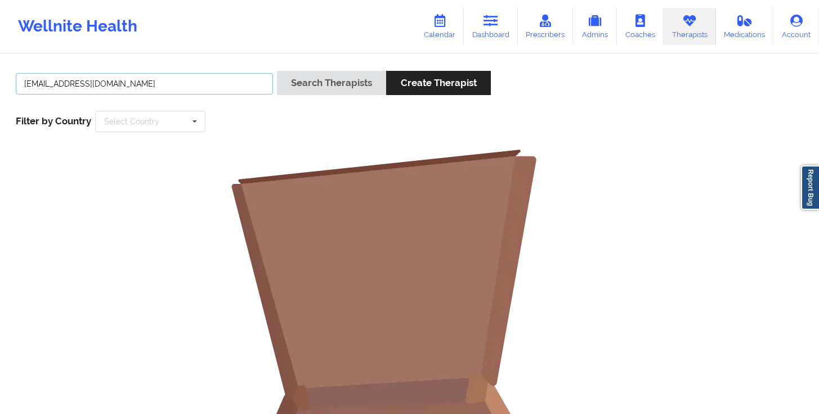
drag, startPoint x: 168, startPoint y: 79, endPoint x: 0, endPoint y: 76, distance: 167.7
click at [0, 76] on div "nelobethogu@yahoo.com Search Therapists Create Therapist Filter by Country Sele…" at bounding box center [409, 347] width 819 height 585
type input "francisca"
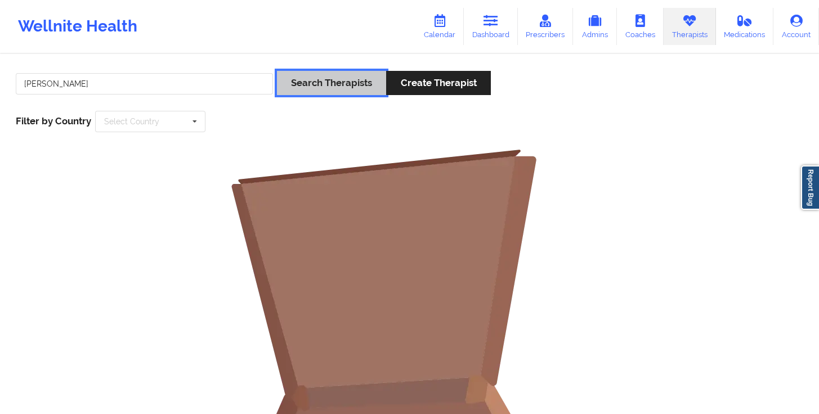
click at [350, 83] on button "Search Therapists" at bounding box center [331, 83] width 109 height 24
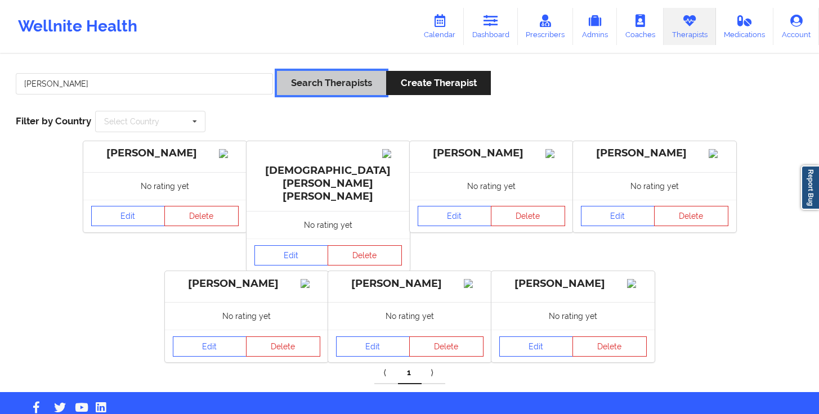
scroll to position [6, 0]
